Goal: Find contact information: Find contact information

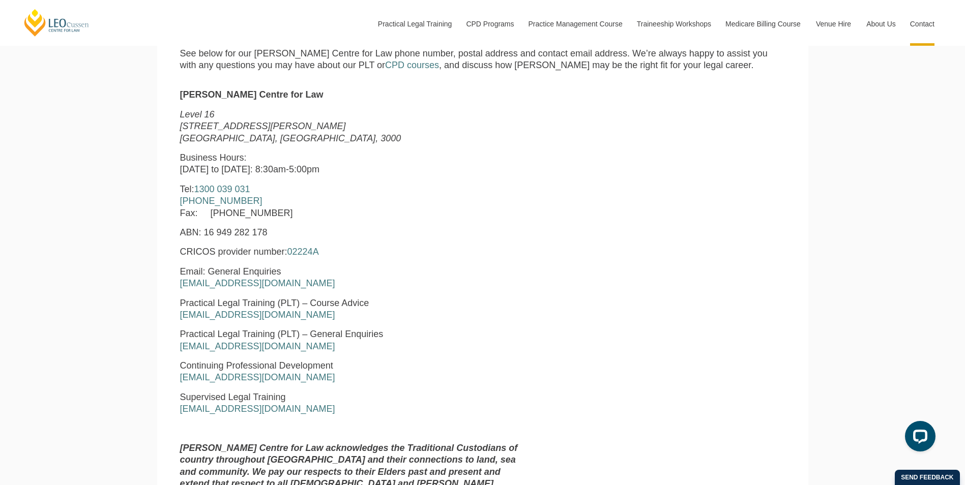
scroll to position [458, 0]
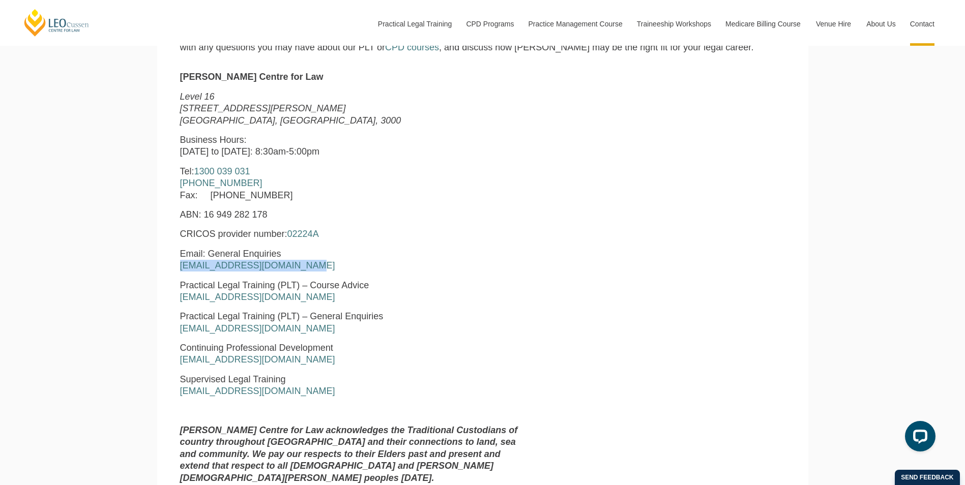
drag, startPoint x: 313, startPoint y: 268, endPoint x: 175, endPoint y: 270, distance: 137.9
click at [175, 270] on div "Leo Cussen Centre for Law Level 16 15 William Street Melbourne, Victoria, 3000 …" at bounding box center [353, 281] width 362 height 421
copy link "enquiries@leocussen.edu.au"
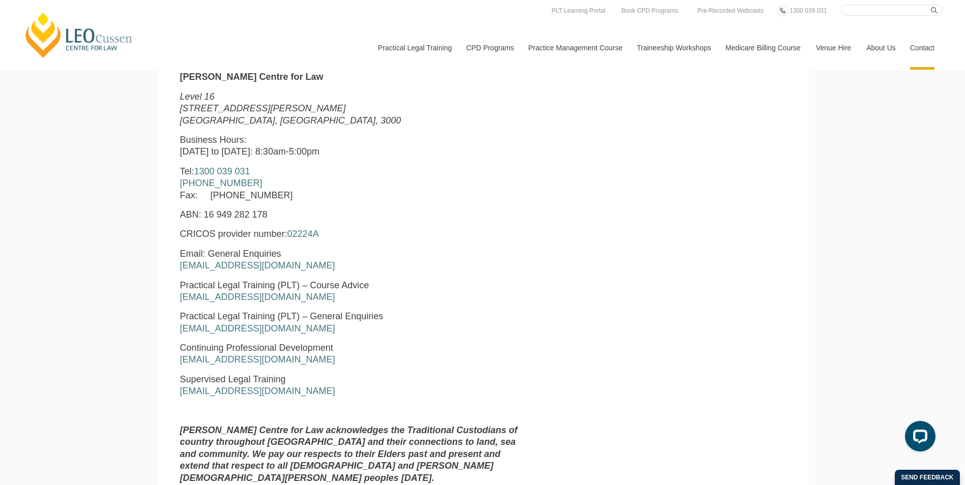
drag, startPoint x: 716, startPoint y: 230, endPoint x: 708, endPoint y: 231, distance: 8.2
click at [714, 231] on div "Leo Cussen Centre for Law Level 16 15 William Street Melbourne, Victoria, 3000 …" at bounding box center [482, 281] width 621 height 421
